Goal: Information Seeking & Learning: Understand process/instructions

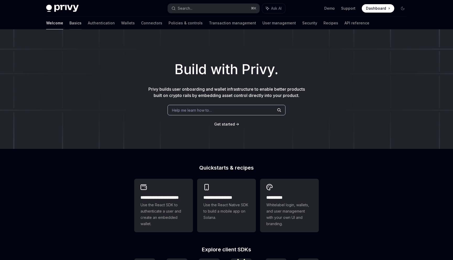
click at [69, 24] on link "Basics" at bounding box center [75, 23] width 12 height 13
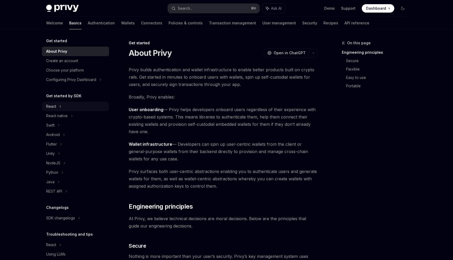
click at [66, 108] on div "React" at bounding box center [75, 106] width 67 height 9
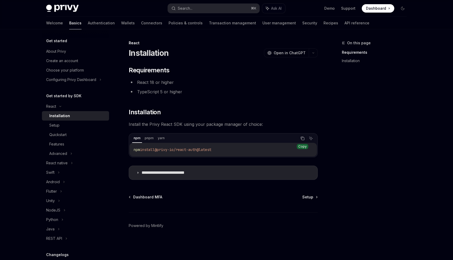
click at [302, 138] on icon "Copy the contents from the code block" at bounding box center [303, 139] width 3 height 3
click at [221, 6] on button "Search... ⌘ K" at bounding box center [214, 8] width 92 height 9
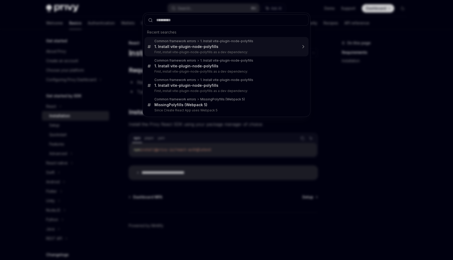
click at [200, 45] on div "1. Install vite-plugin-node-polyfills" at bounding box center [186, 46] width 64 height 5
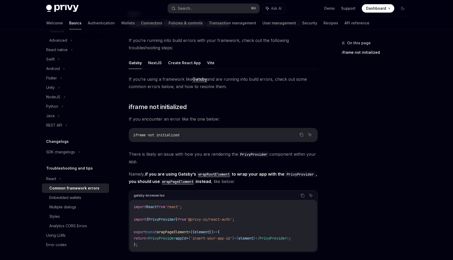
click at [208, 64] on button "Vite" at bounding box center [210, 63] width 7 height 12
type textarea "*"
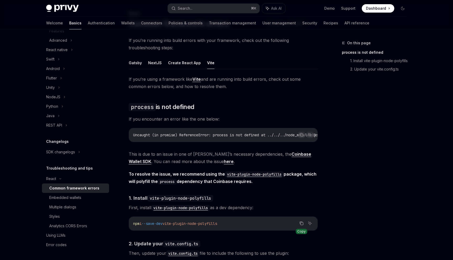
click at [301, 225] on icon "Copy the contents from the code block" at bounding box center [302, 224] width 3 height 3
